Goal: Communication & Community: Participate in discussion

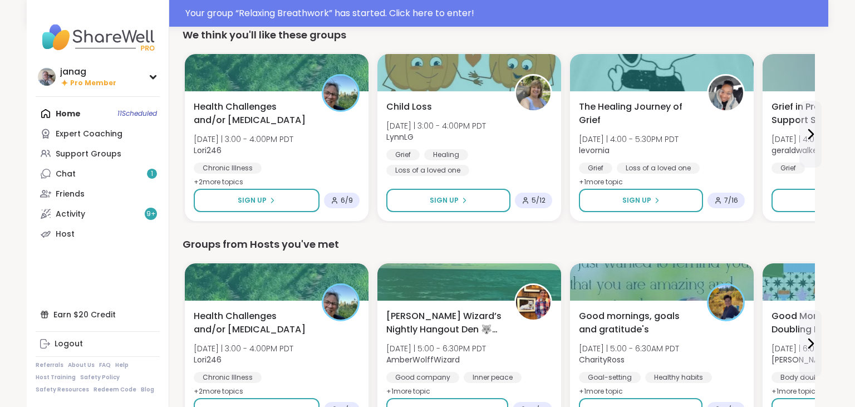
scroll to position [361, 0]
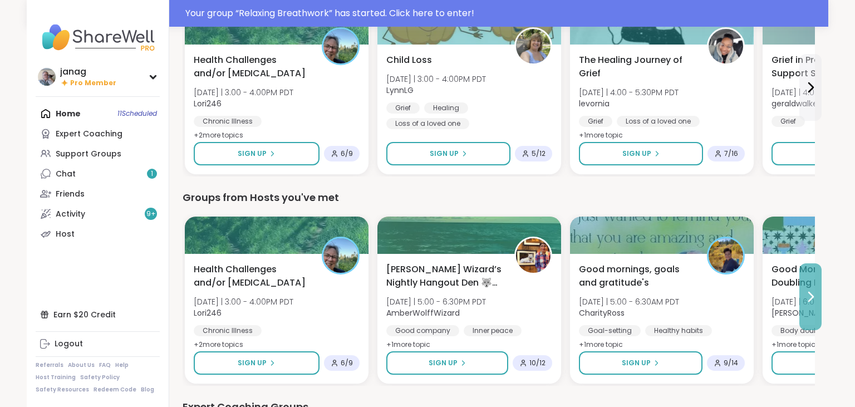
click at [808, 294] on icon at bounding box center [809, 296] width 13 height 13
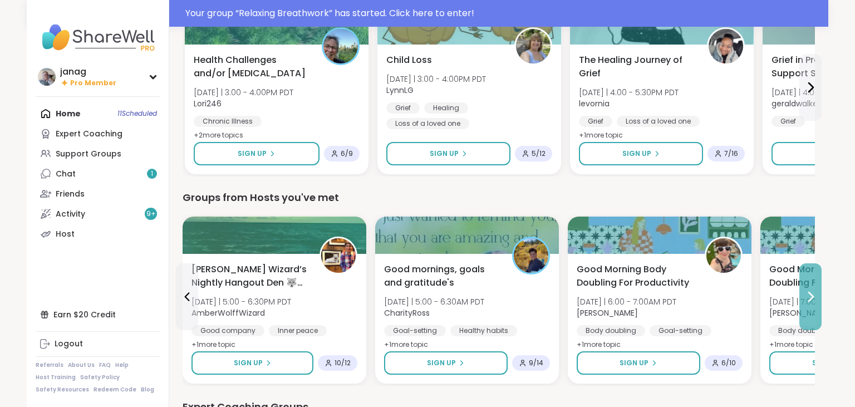
click at [811, 291] on icon at bounding box center [809, 296] width 13 height 13
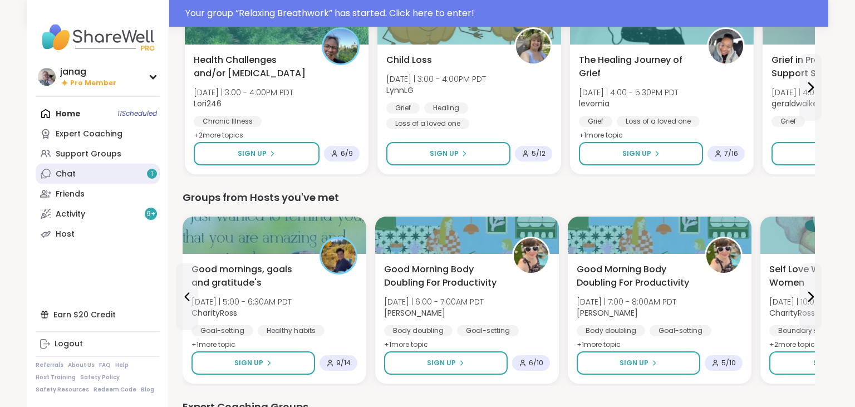
click at [94, 172] on link "Chat 1" at bounding box center [98, 174] width 124 height 20
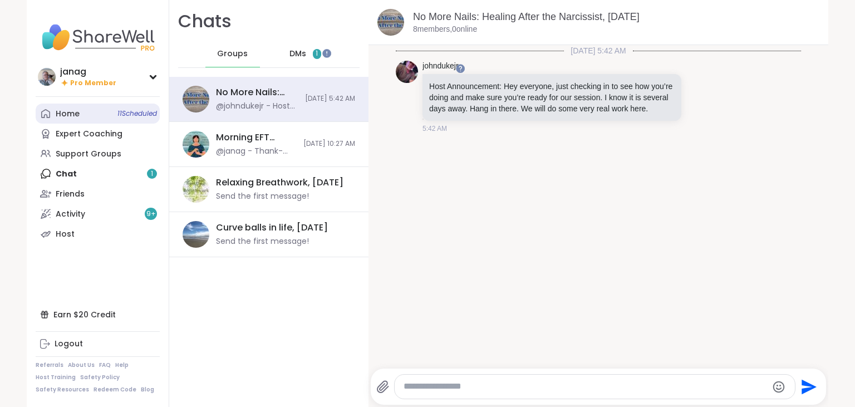
click at [67, 120] on link "Home 11 Scheduled" at bounding box center [98, 113] width 124 height 20
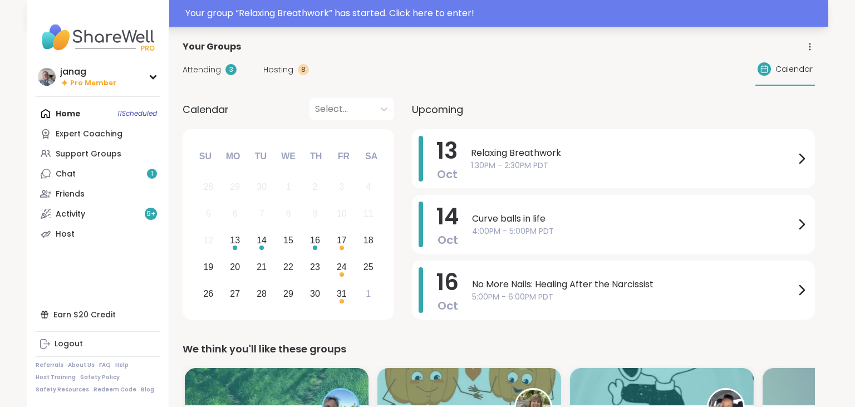
click at [476, 7] on div "Your group “ Relaxing Breathwork ” has started. Click here to enter!" at bounding box center [503, 13] width 636 height 13
click at [122, 173] on link "Chat 1" at bounding box center [98, 174] width 124 height 20
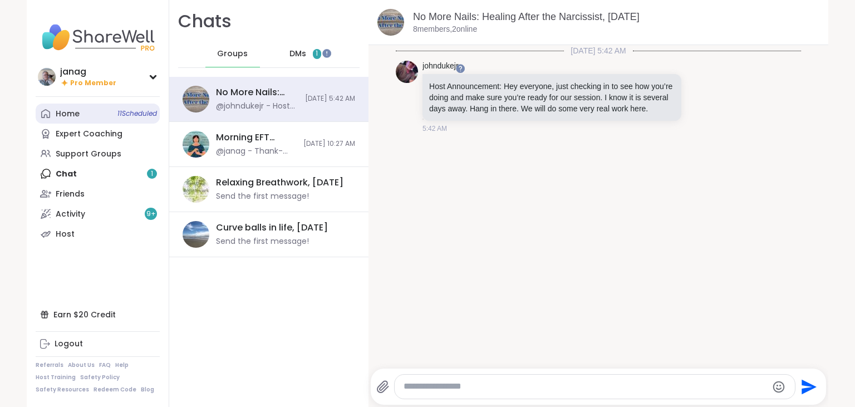
click at [81, 114] on link "Home 11 Scheduled" at bounding box center [98, 113] width 124 height 20
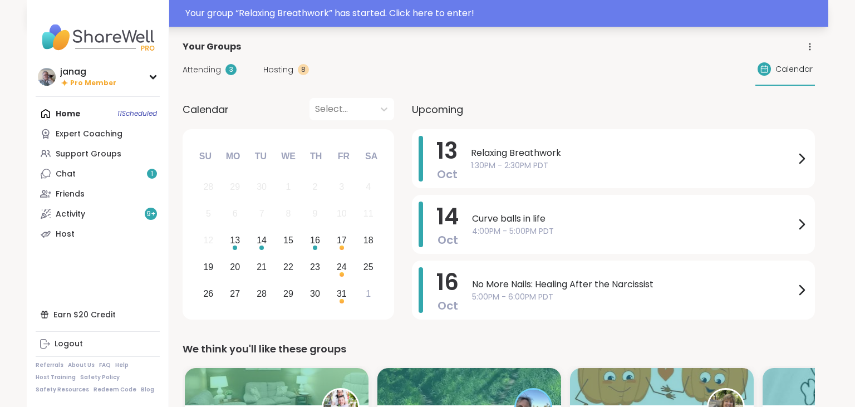
click at [424, 10] on div "Your group “ Relaxing Breathwork ” has started. Click here to enter!" at bounding box center [503, 13] width 636 height 13
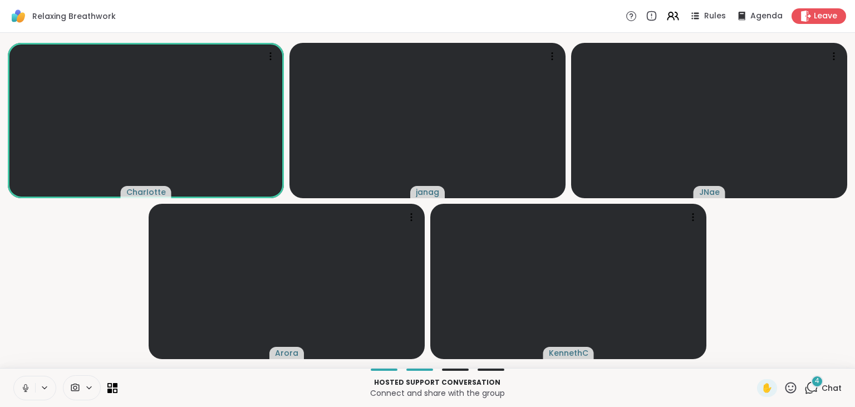
click at [817, 383] on span "4" at bounding box center [817, 380] width 4 height 9
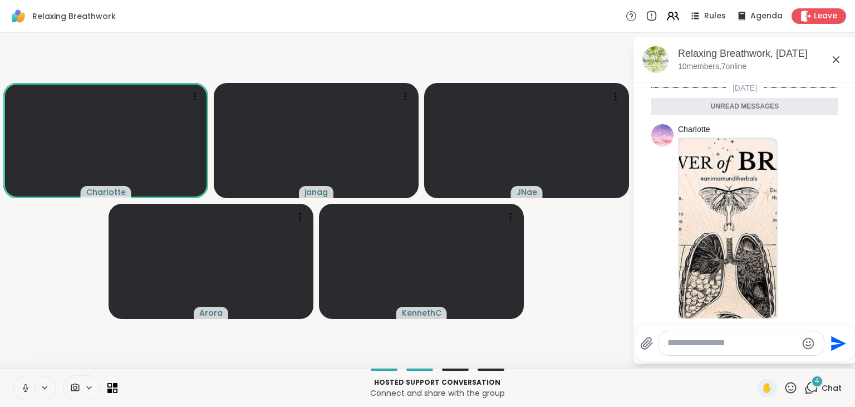
scroll to position [569, 0]
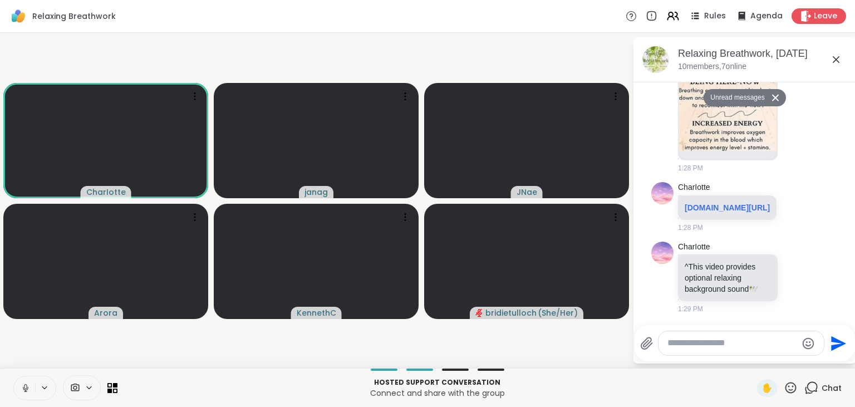
drag, startPoint x: 851, startPoint y: 85, endPoint x: 778, endPoint y: 97, distance: 73.9
click at [775, 95] on icon at bounding box center [775, 97] width 8 height 7
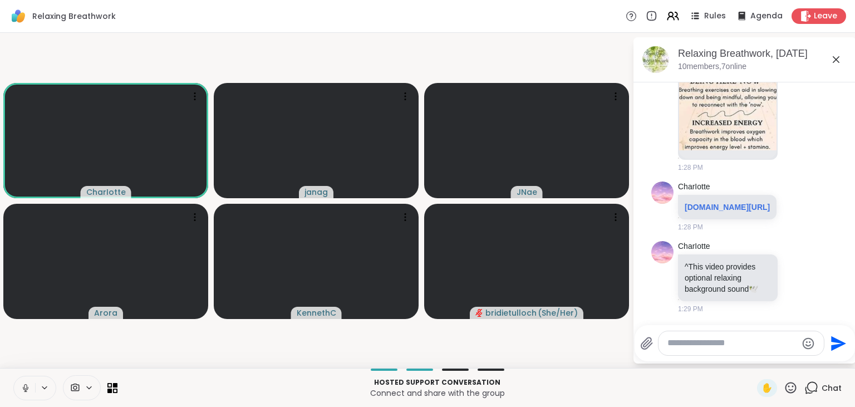
click at [734, 112] on img at bounding box center [727, 18] width 97 height 263
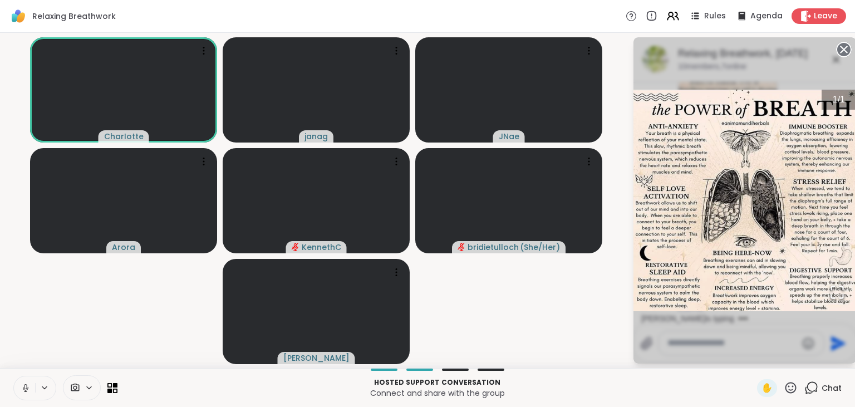
click at [851, 47] on icon at bounding box center [844, 50] width 16 height 16
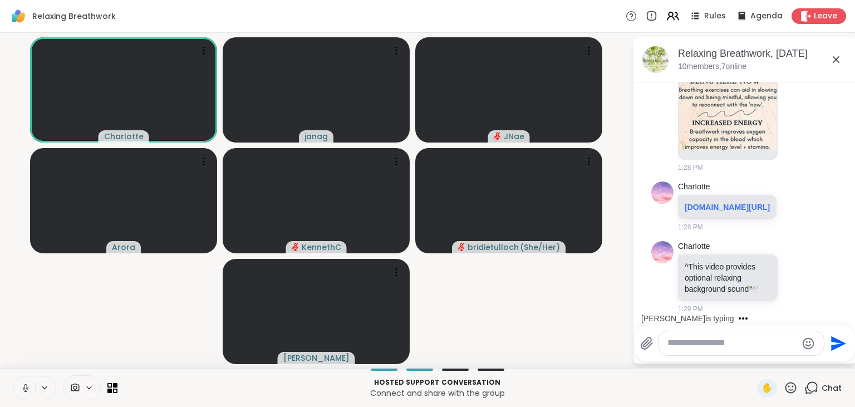
click at [26, 382] on button at bounding box center [24, 387] width 21 height 23
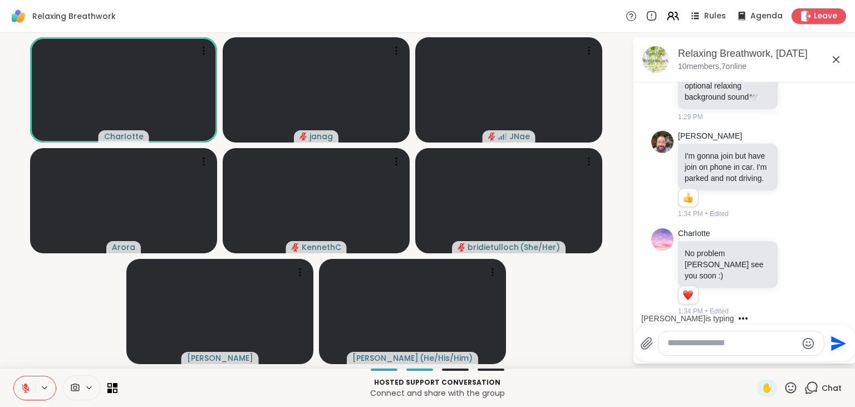
scroll to position [785, 0]
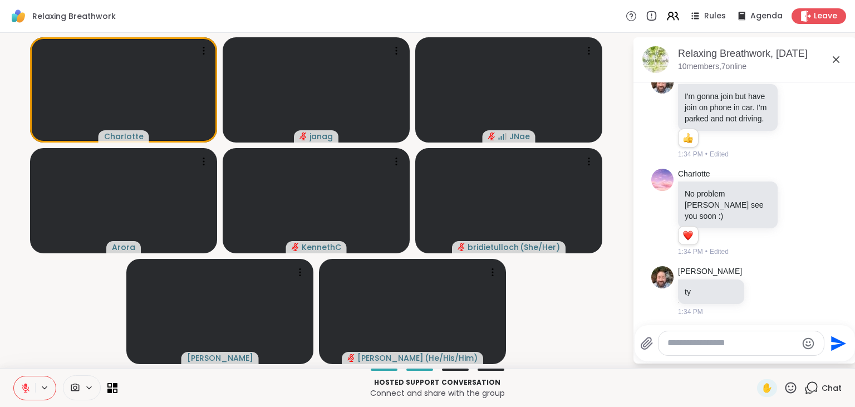
click at [687, 348] on textarea "Type your message" at bounding box center [732, 343] width 130 height 12
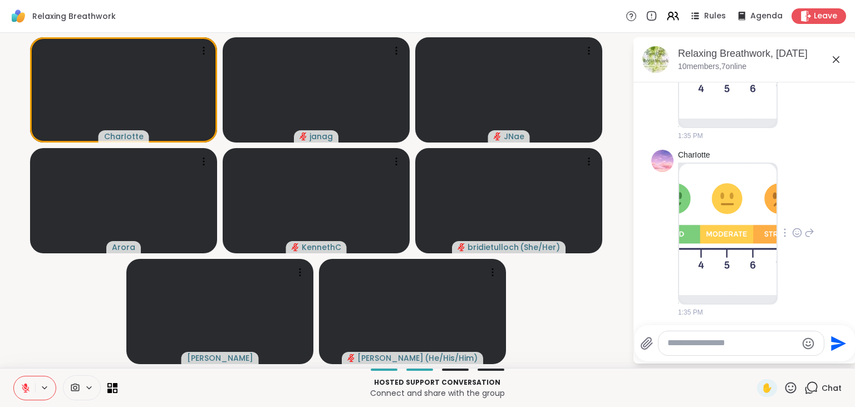
click at [731, 222] on img at bounding box center [727, 229] width 97 height 131
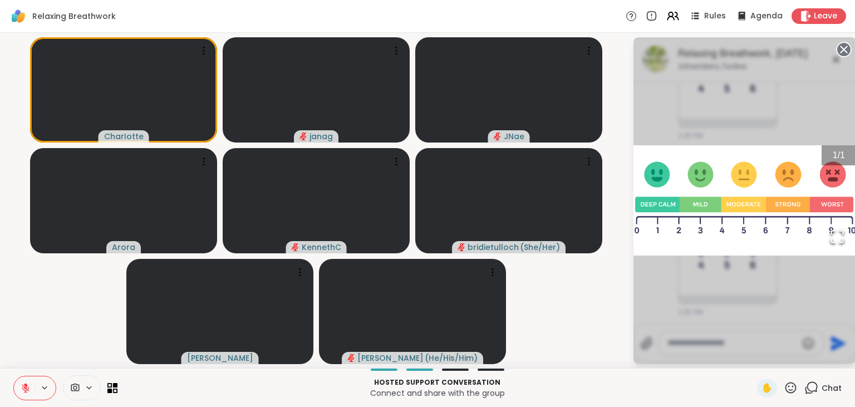
click at [798, 289] on div "1 / 1" at bounding box center [744, 200] width 223 height 326
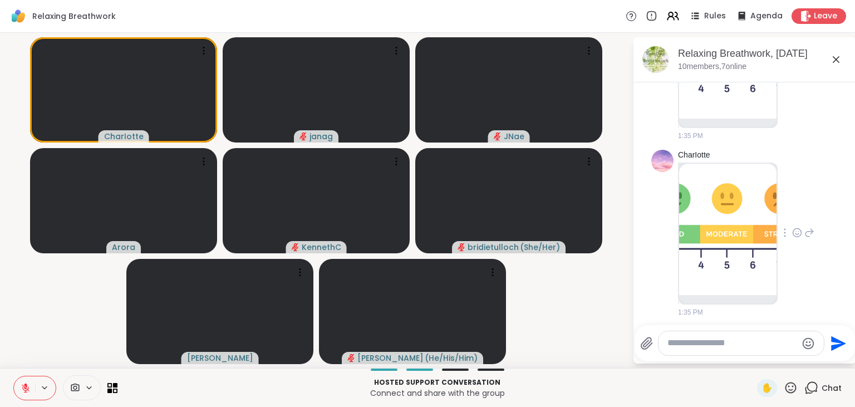
click at [719, 344] on textarea "Type your message" at bounding box center [732, 343] width 130 height 12
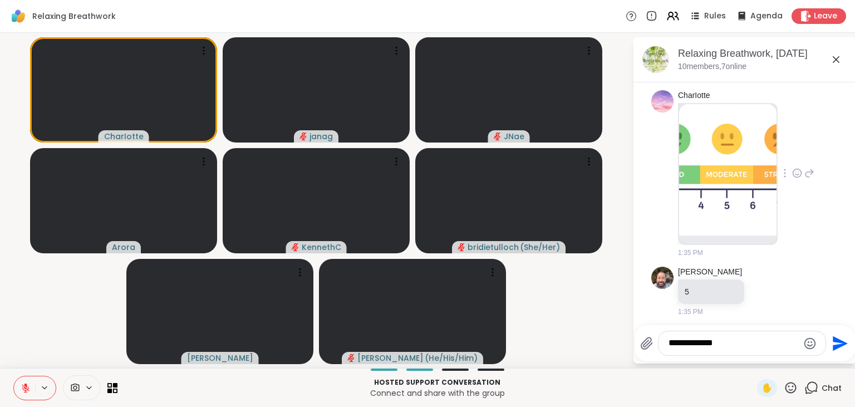
scroll to position [1255, 0]
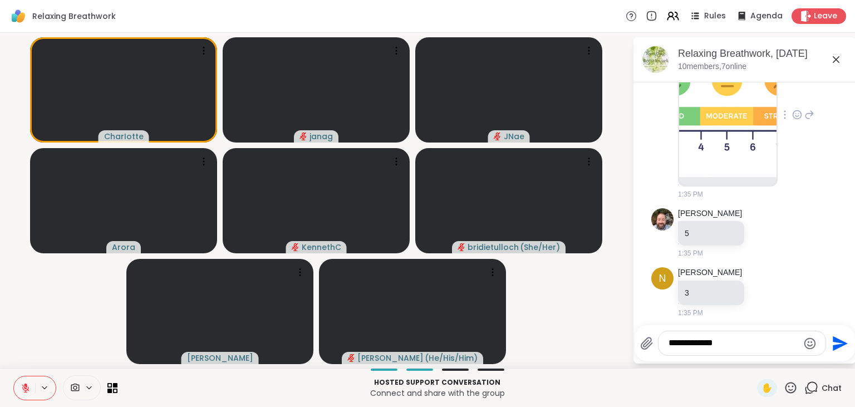
type textarea "**********"
click at [835, 342] on icon "Send" at bounding box center [839, 343] width 15 height 15
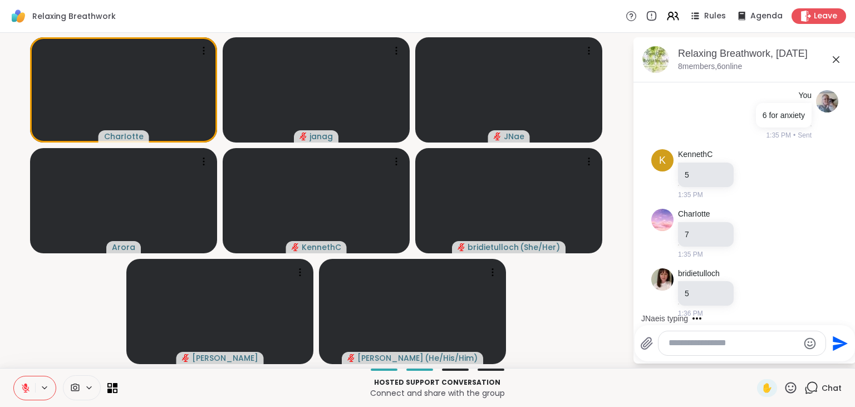
scroll to position [1551, 0]
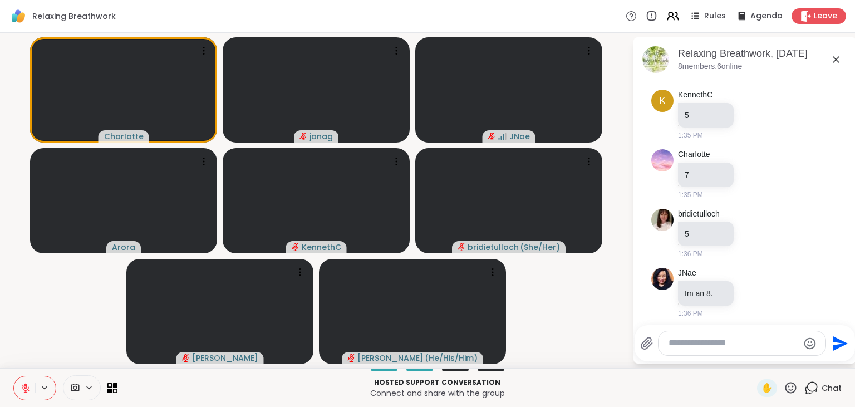
click at [26, 388] on icon at bounding box center [26, 388] width 10 height 10
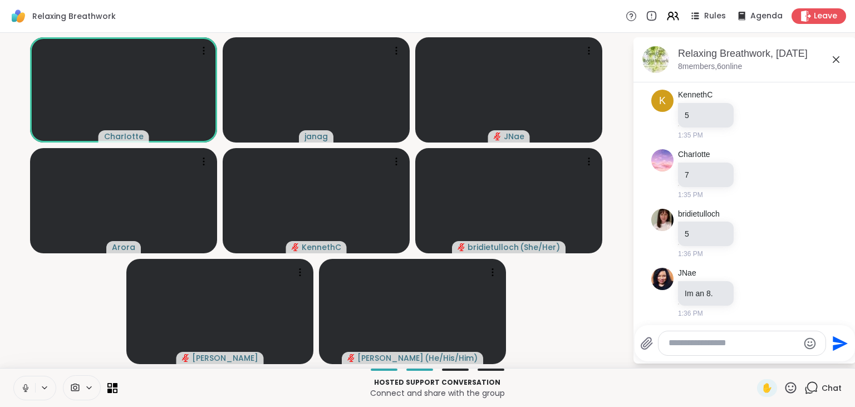
click at [24, 382] on button at bounding box center [24, 387] width 21 height 23
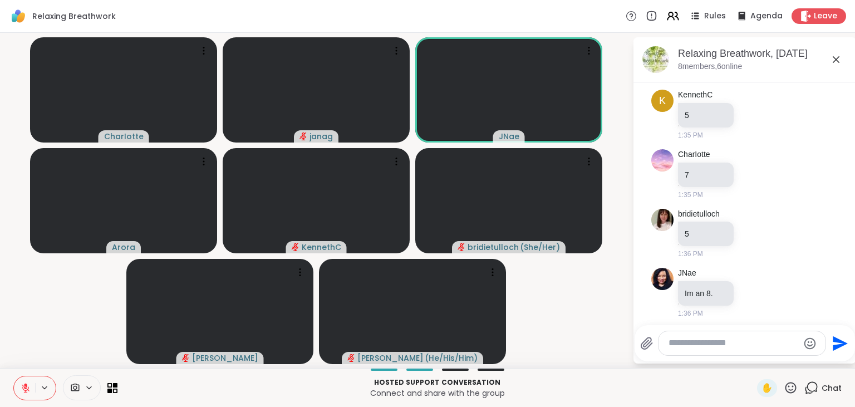
click at [792, 383] on icon at bounding box center [790, 387] width 11 height 11
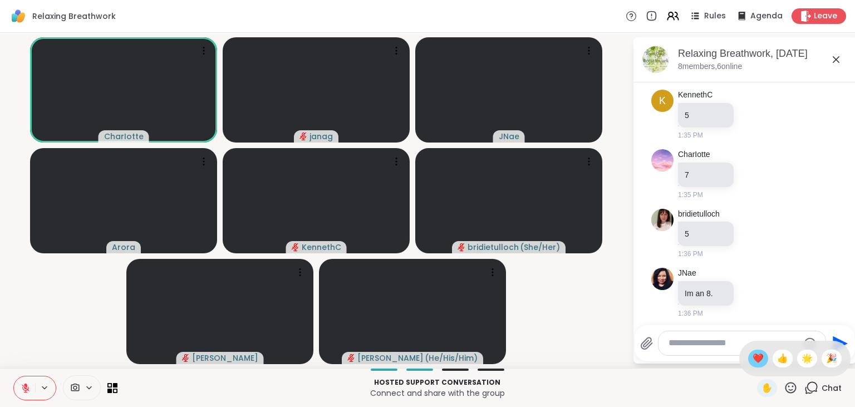
click at [754, 356] on span "❤️" at bounding box center [757, 358] width 11 height 13
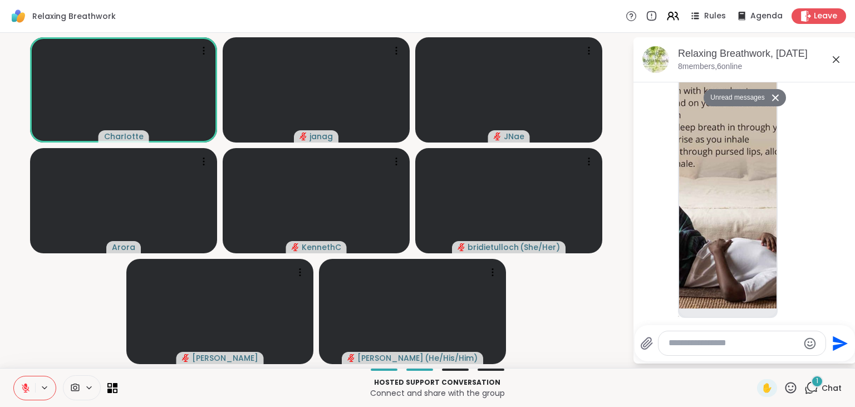
scroll to position [3080, 0]
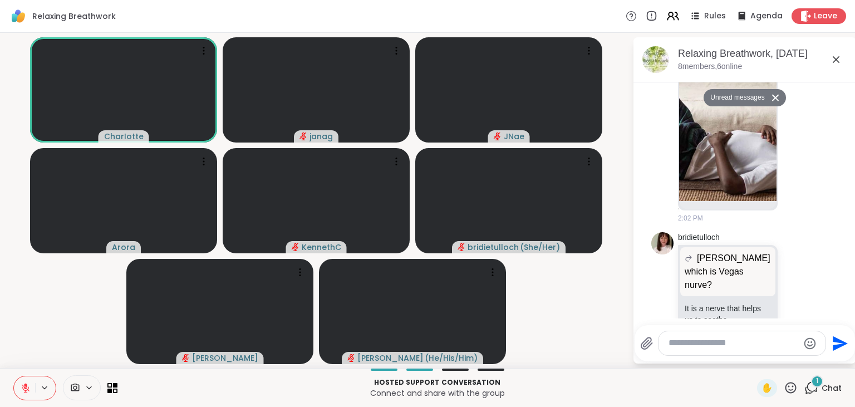
click at [685, 346] on textarea "Type your message" at bounding box center [733, 343] width 130 height 12
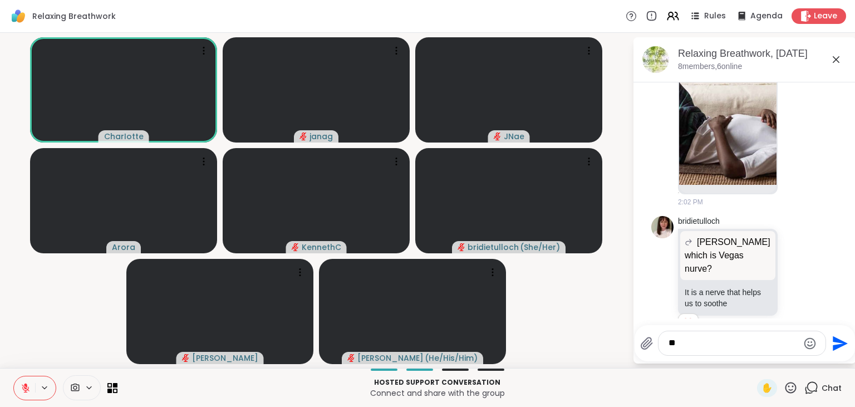
type textarea "*"
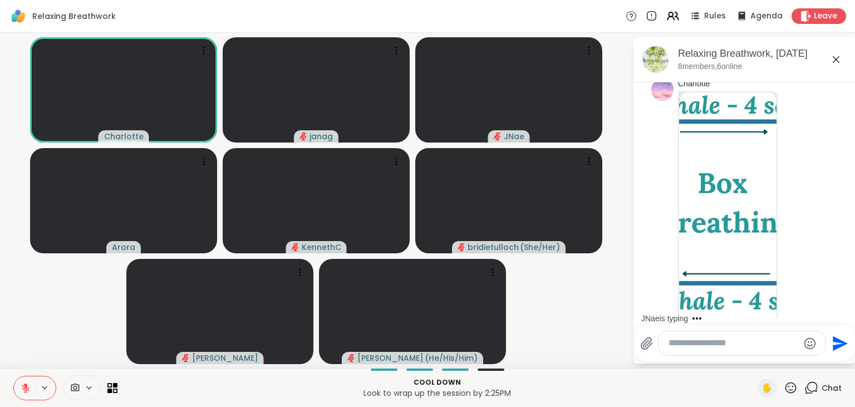
scroll to position [3998, 0]
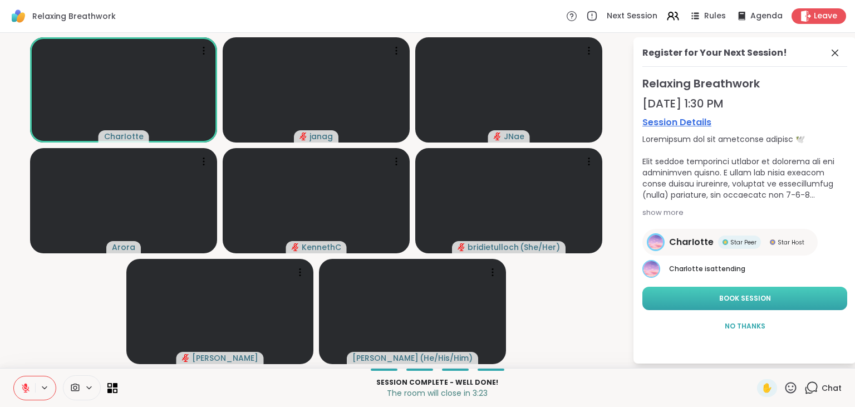
click at [730, 292] on button "Book Session" at bounding box center [744, 298] width 205 height 23
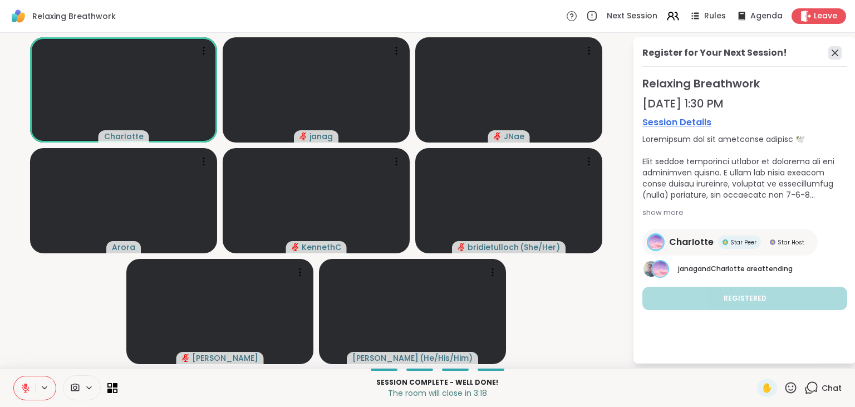
click at [836, 50] on icon at bounding box center [834, 52] width 13 height 13
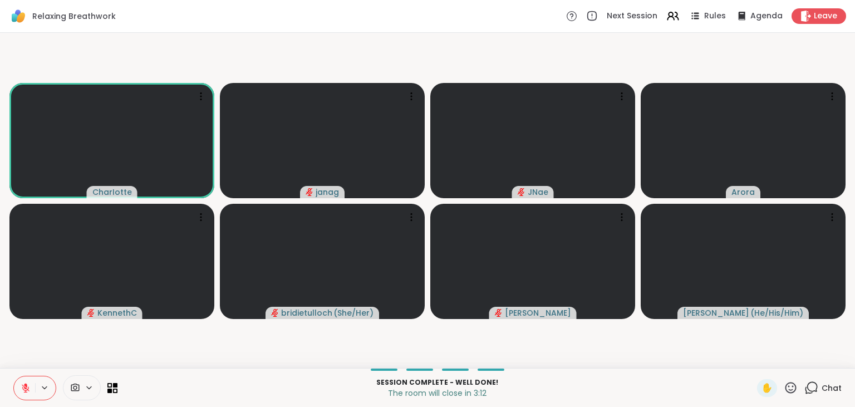
click at [812, 387] on icon at bounding box center [811, 388] width 14 height 14
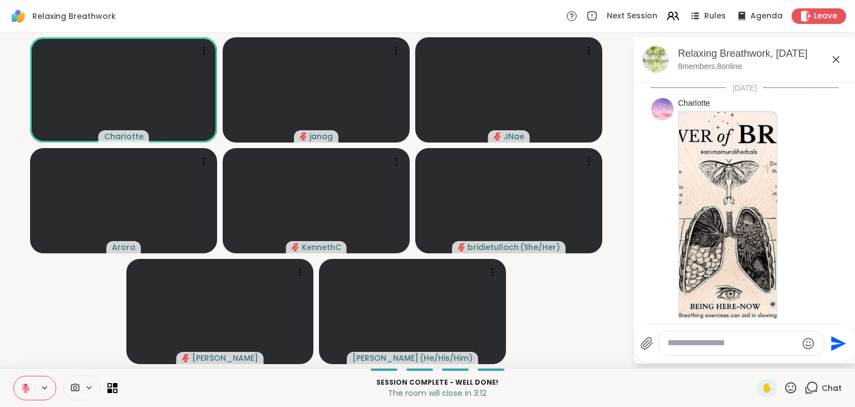
scroll to position [3723, 0]
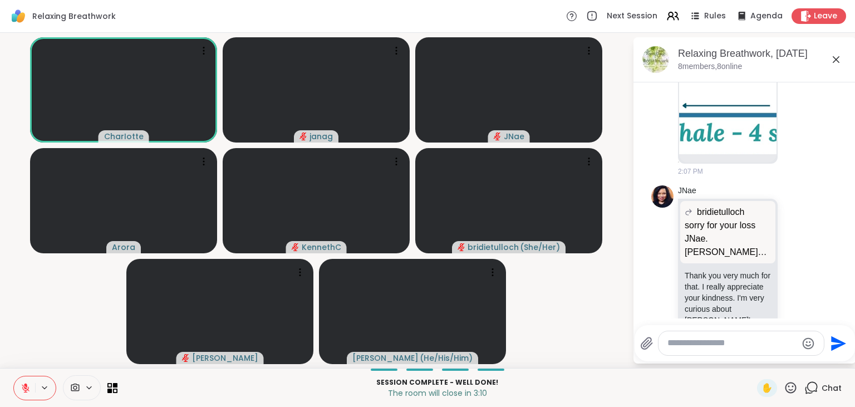
click at [713, 338] on textarea "Type your message" at bounding box center [732, 343] width 130 height 12
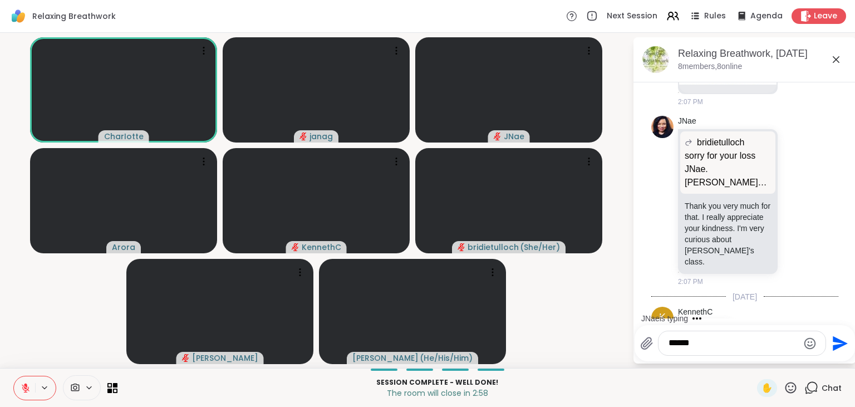
type textarea "******"
click at [835, 344] on icon "Send" at bounding box center [839, 343] width 18 height 18
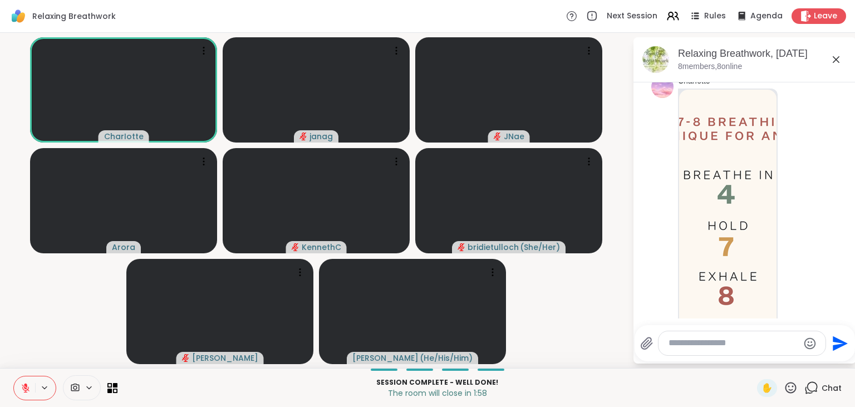
scroll to position [4746, 0]
click at [691, 342] on textarea "Type your message" at bounding box center [733, 343] width 130 height 12
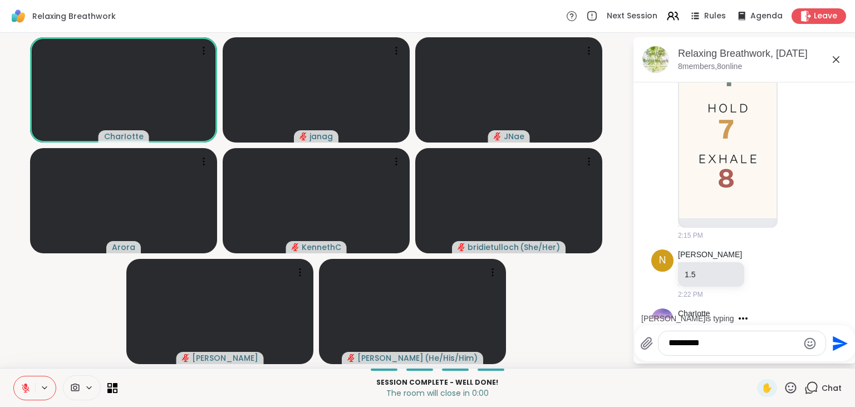
scroll to position [4923, 0]
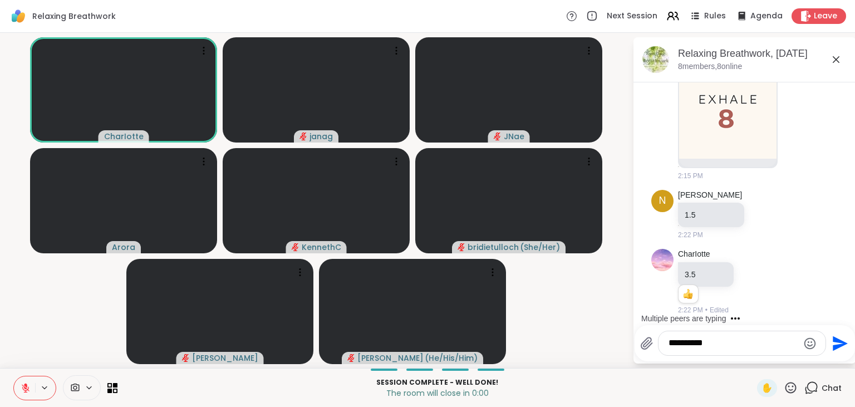
type textarea "**********"
click at [836, 342] on icon "Send" at bounding box center [839, 343] width 18 height 18
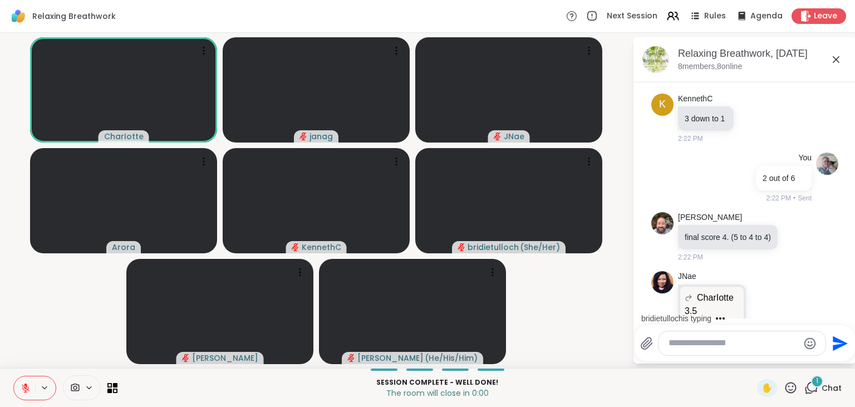
scroll to position [5213, 0]
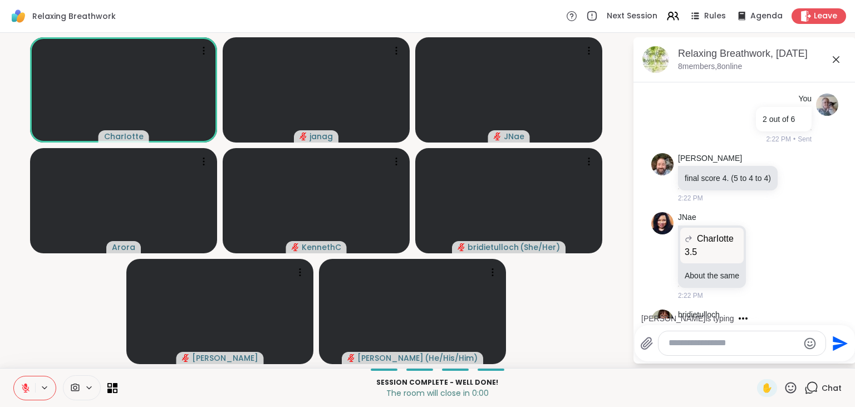
click at [782, 328] on icon at bounding box center [780, 333] width 10 height 11
click at [755, 311] on div "Select Reaction: Thumbs up" at bounding box center [756, 316] width 10 height 10
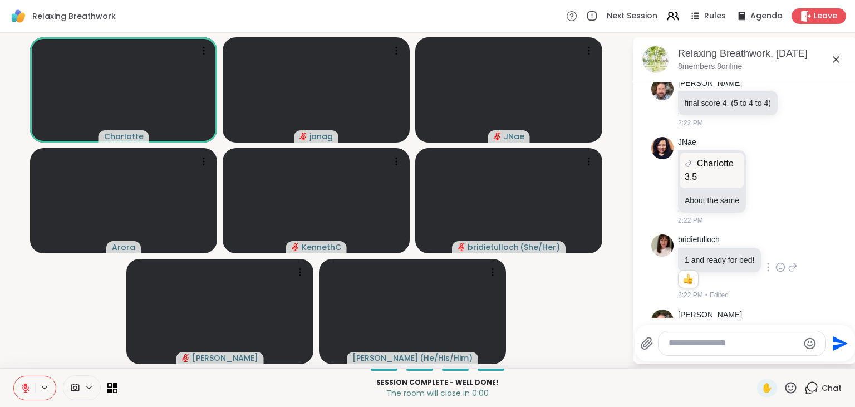
scroll to position [5304, 0]
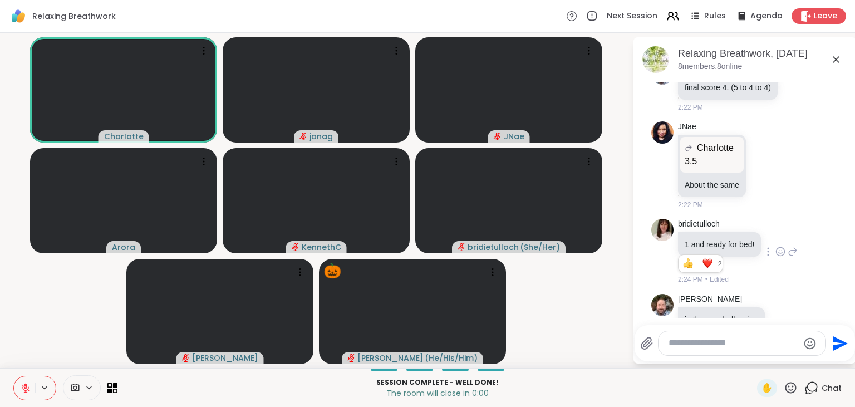
click at [794, 389] on icon at bounding box center [790, 388] width 14 height 14
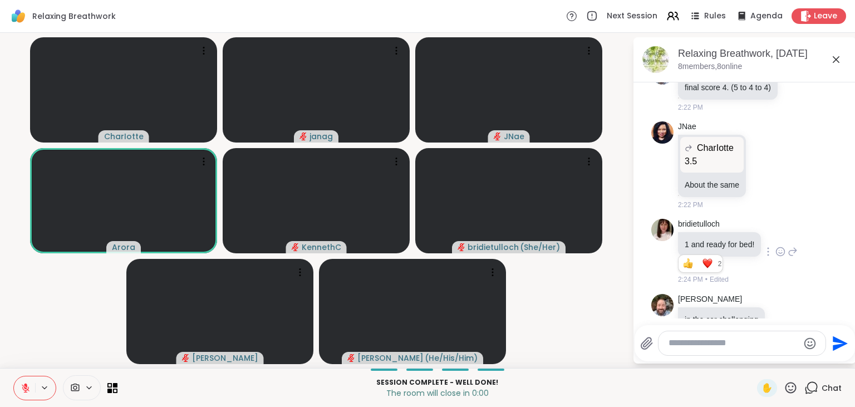
click at [700, 383] on p "Session Complete - well done!" at bounding box center [437, 382] width 626 height 10
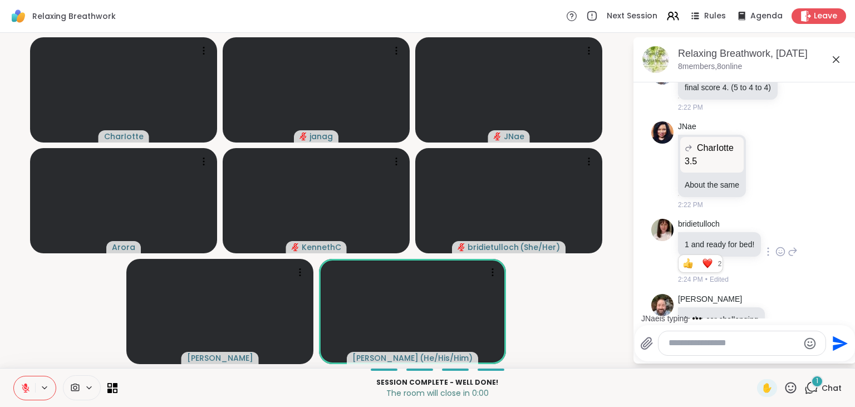
scroll to position [5363, 0]
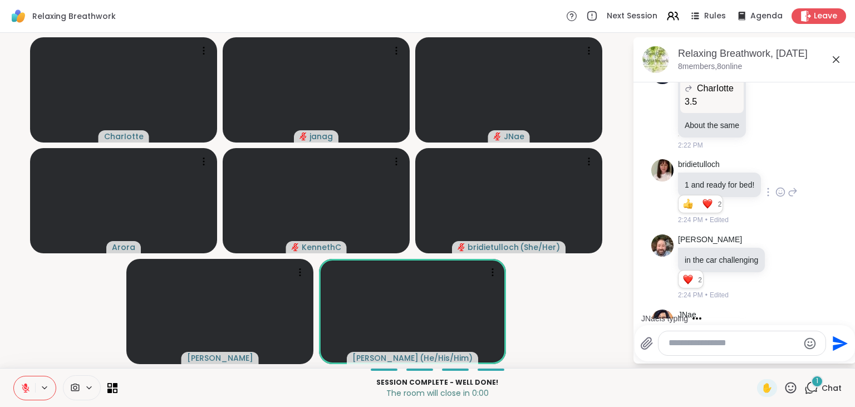
click at [23, 386] on icon at bounding box center [26, 388] width 10 height 10
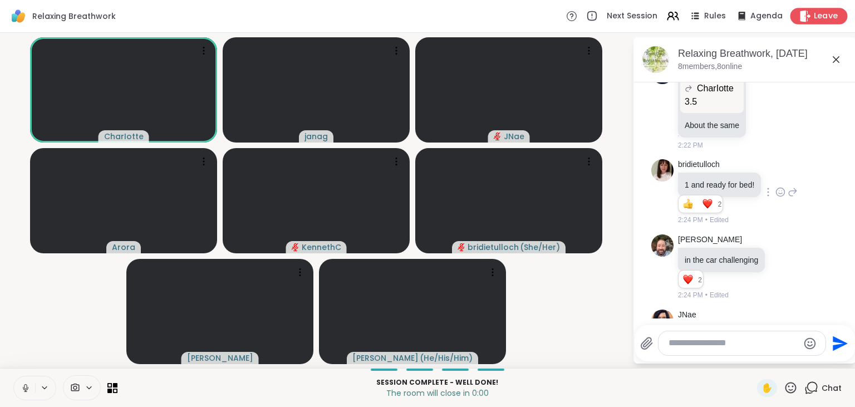
scroll to position [5339, 0]
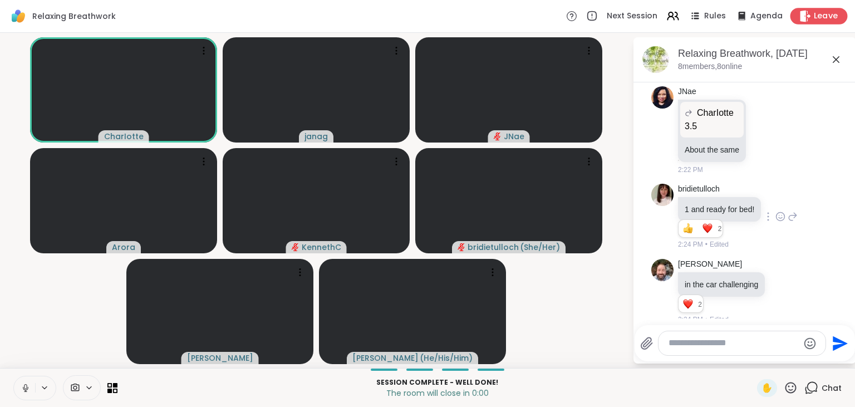
click at [818, 13] on span "Leave" at bounding box center [825, 17] width 24 height 12
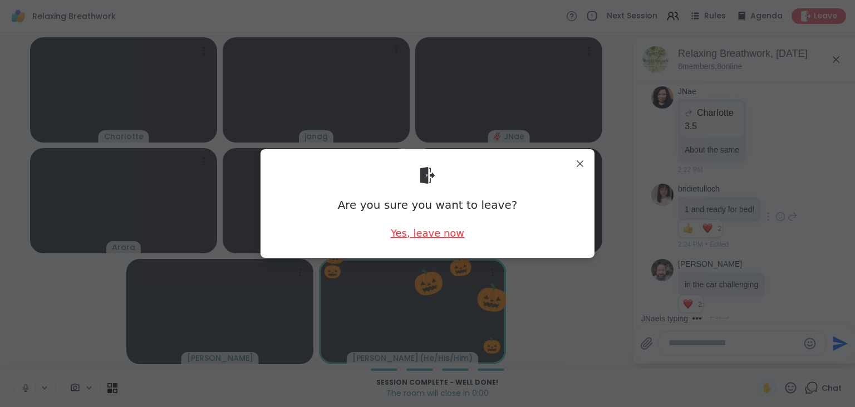
click at [437, 235] on div "Yes, leave now" at bounding box center [427, 233] width 73 height 14
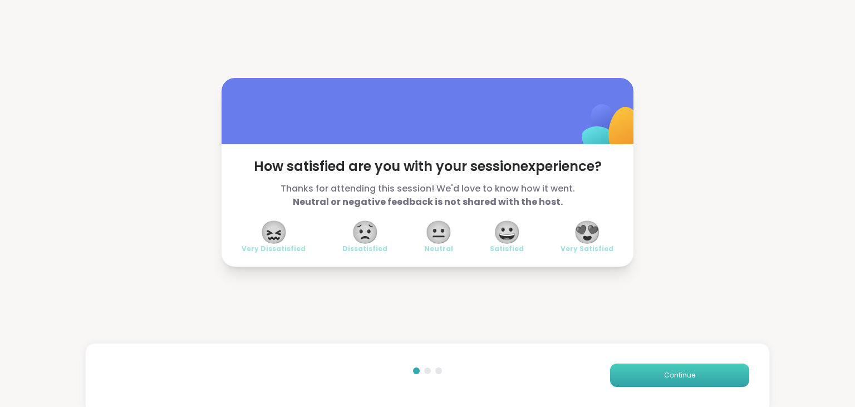
click at [722, 372] on button "Continue" at bounding box center [679, 374] width 139 height 23
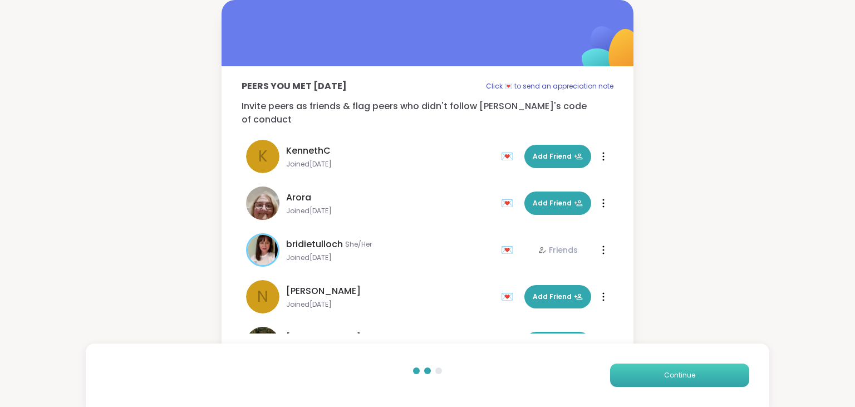
click at [702, 372] on button "Continue" at bounding box center [679, 374] width 139 height 23
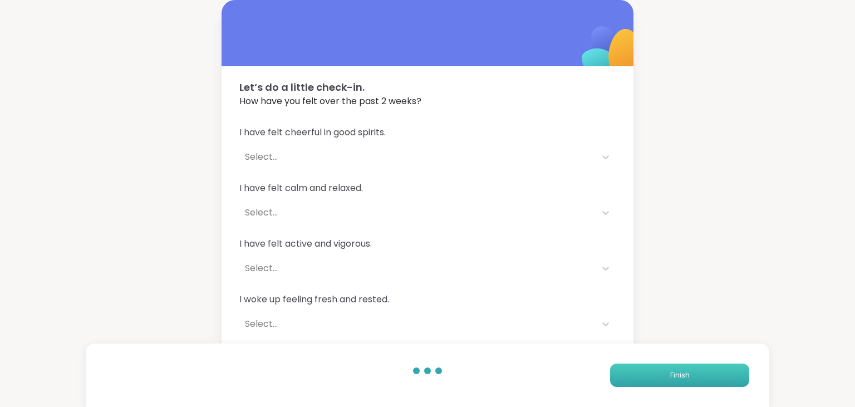
click at [702, 372] on button "Finish" at bounding box center [679, 374] width 139 height 23
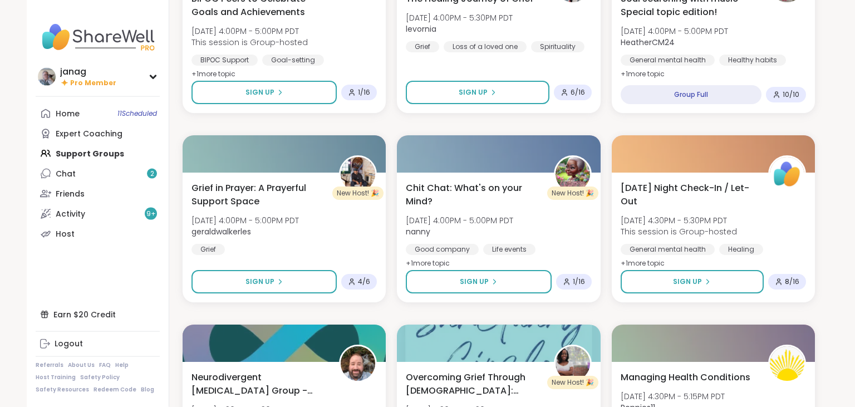
scroll to position [775, 0]
